Goal: Find specific page/section: Find specific page/section

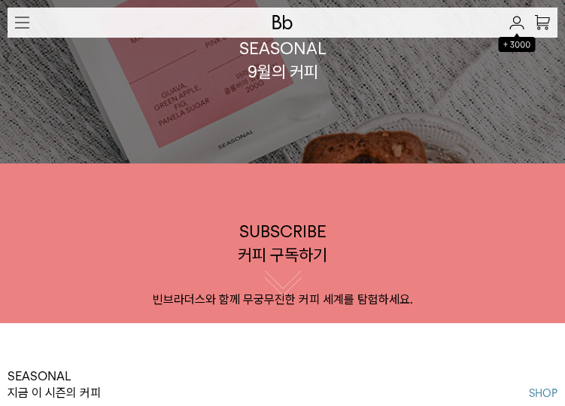
scroll to position [84, 0]
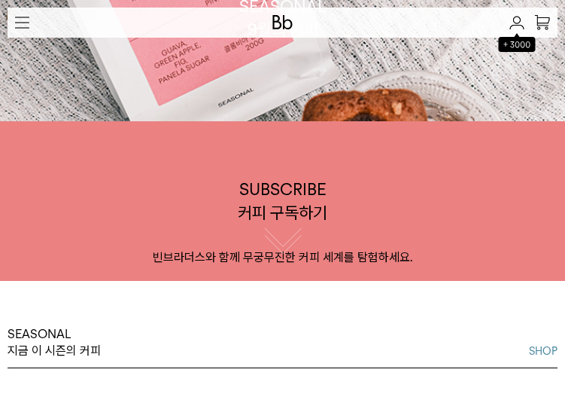
click at [16, 25] on img "button" at bounding box center [22, 23] width 14 height 12
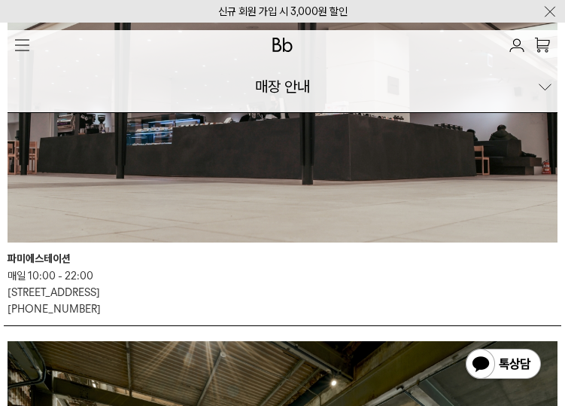
scroll to position [3221, 0]
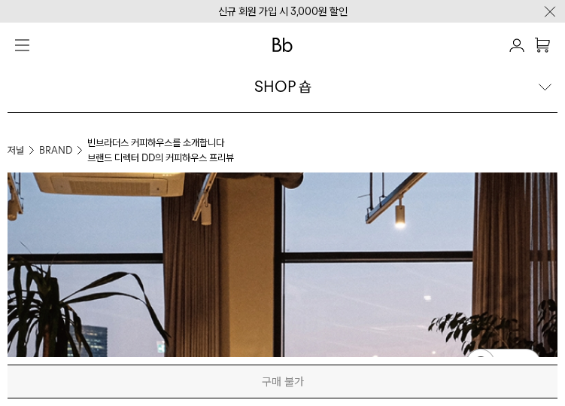
scroll to position [2, 0]
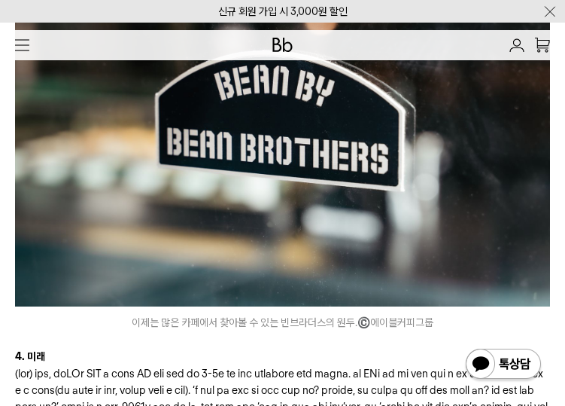
scroll to position [2557, 0]
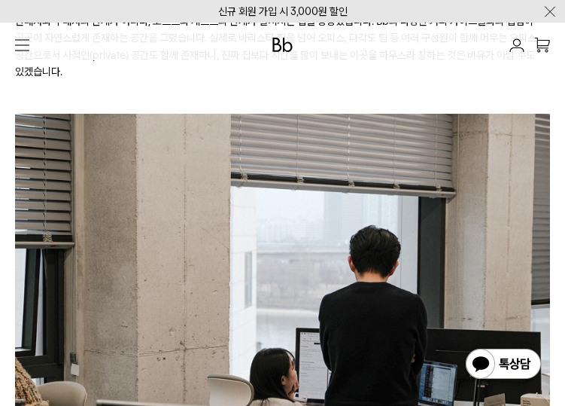
click at [24, 48] on img "button" at bounding box center [22, 45] width 14 height 12
